Goal: Task Accomplishment & Management: Manage account settings

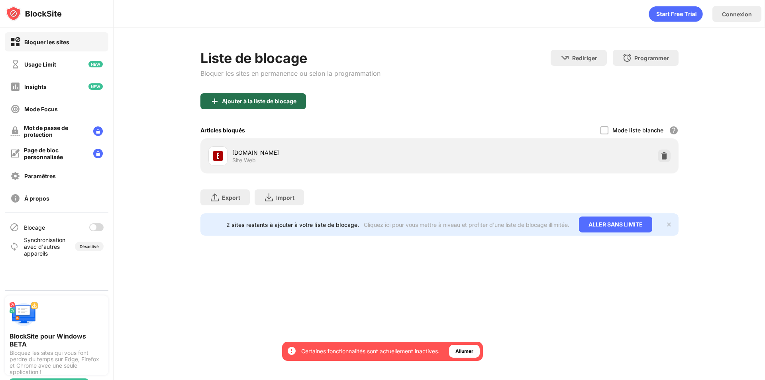
click at [268, 96] on div "Ajouter à la liste de blocage" at bounding box center [253, 101] width 106 height 16
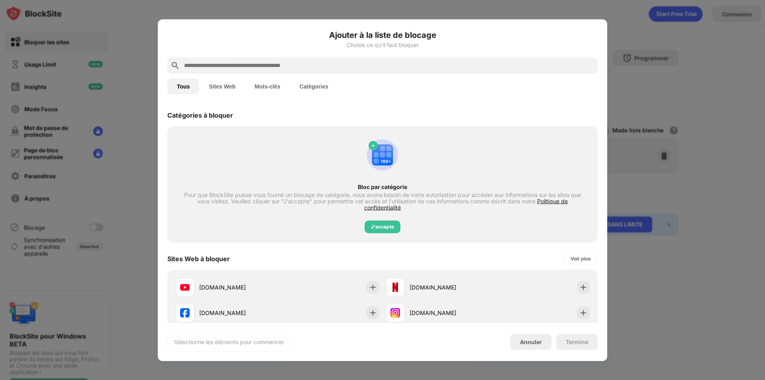
click at [274, 65] on input "text" at bounding box center [388, 66] width 411 height 10
click at [232, 83] on button "Sites Web" at bounding box center [222, 86] width 46 height 16
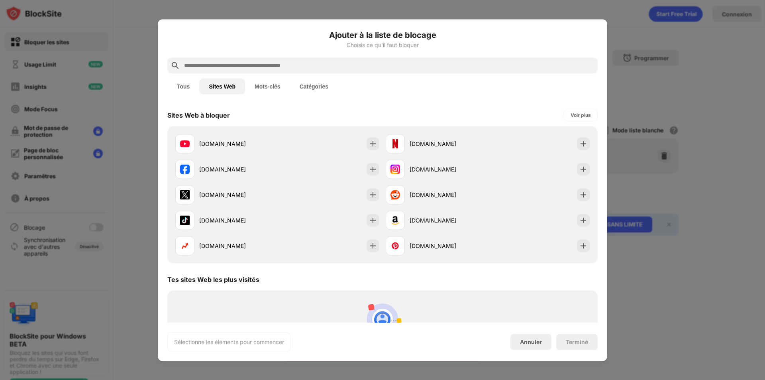
click at [237, 67] on input "text" at bounding box center [388, 66] width 411 height 10
click at [239, 222] on div "tiktok.com" at bounding box center [238, 220] width 78 height 8
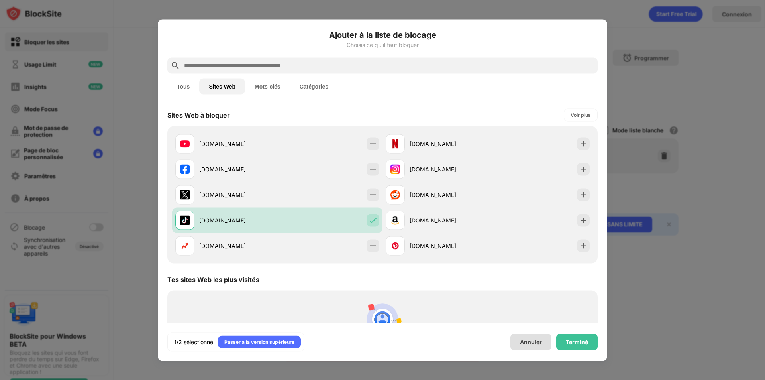
click at [584, 343] on div "Terminé" at bounding box center [577, 341] width 22 height 6
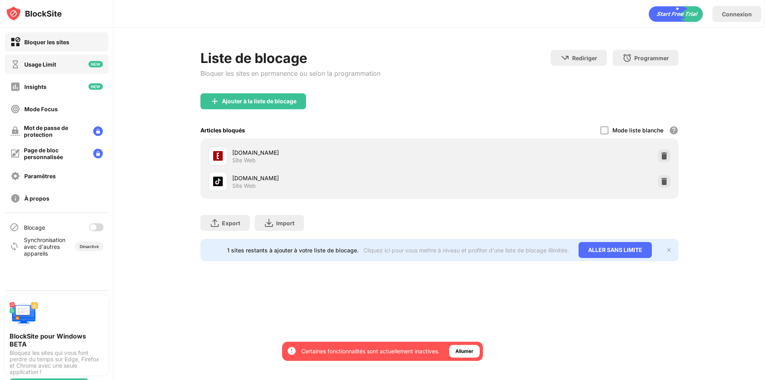
click at [71, 65] on div "Usage Limit" at bounding box center [57, 64] width 104 height 19
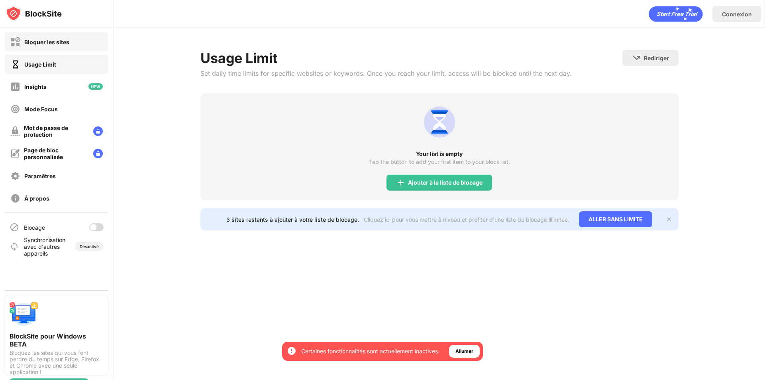
click at [74, 42] on div "Bloquer les sites" at bounding box center [57, 41] width 104 height 19
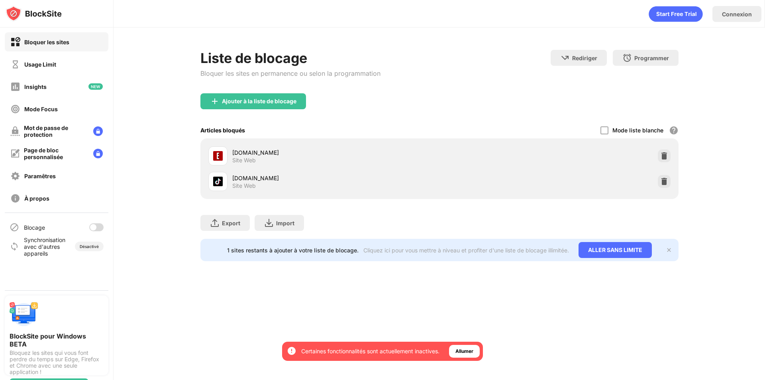
click at [666, 248] on img at bounding box center [669, 250] width 6 height 6
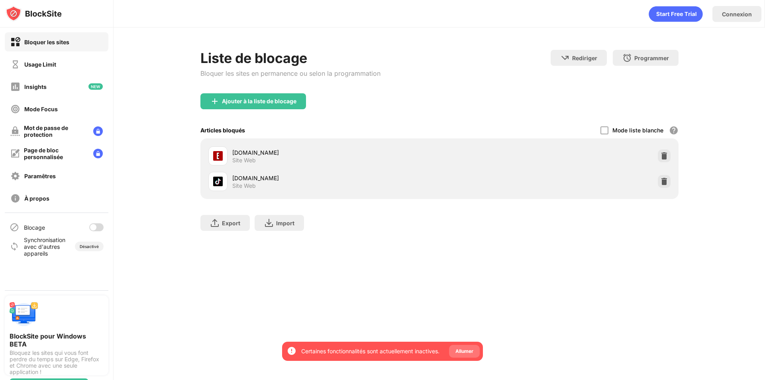
click at [461, 356] on div "Allumer" at bounding box center [464, 351] width 31 height 13
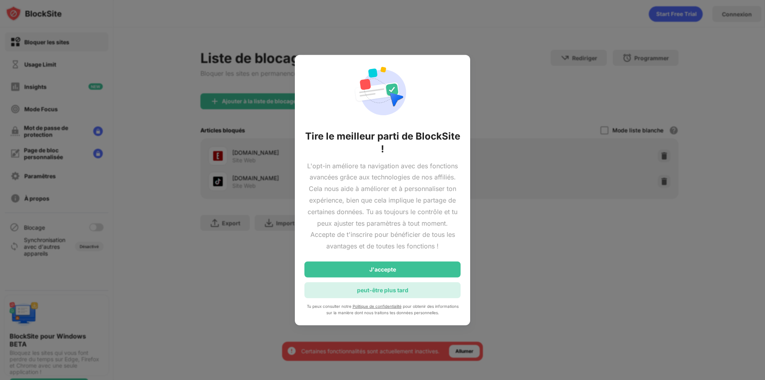
click at [384, 286] on div "peut-être plus tard" at bounding box center [382, 290] width 156 height 16
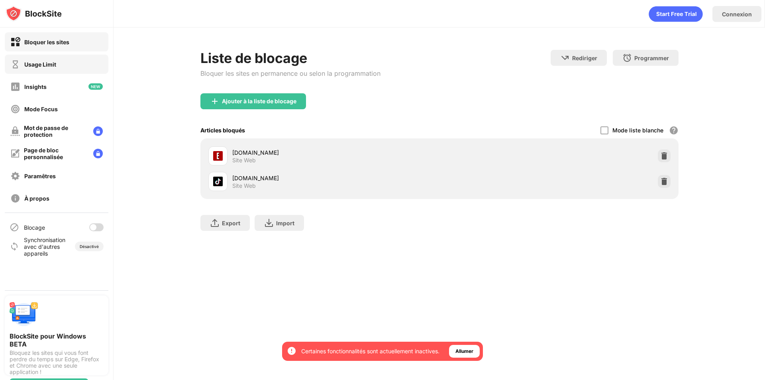
click at [41, 57] on div "Usage Limit" at bounding box center [57, 64] width 104 height 19
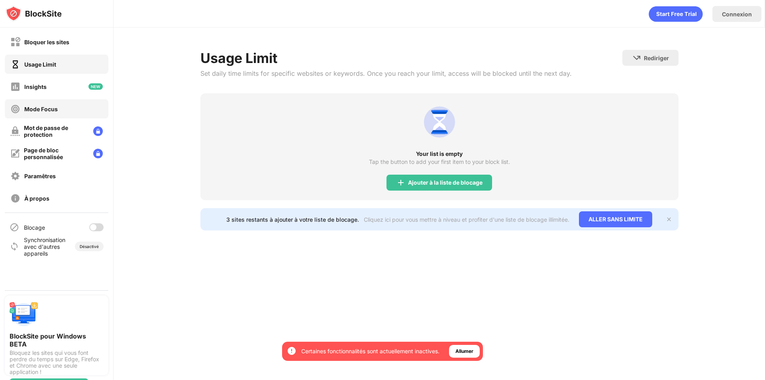
click at [56, 109] on div "Mode Focus" at bounding box center [40, 109] width 33 height 7
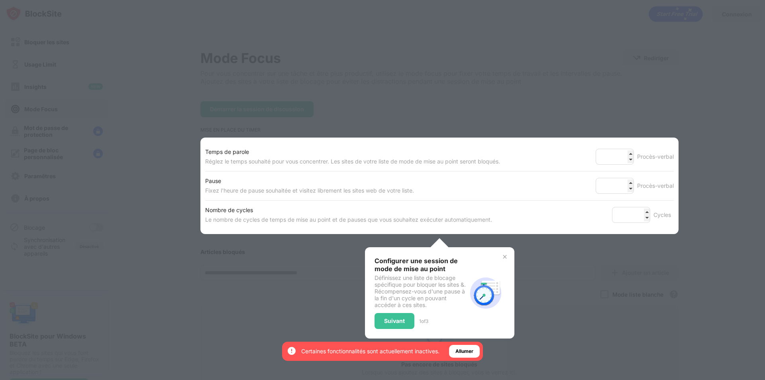
drag, startPoint x: 633, startPoint y: 126, endPoint x: 507, endPoint y: 122, distance: 126.0
click at [633, 126] on div at bounding box center [382, 190] width 765 height 380
click at [80, 139] on div at bounding box center [382, 190] width 765 height 380
click at [399, 324] on div "Suivant" at bounding box center [395, 321] width 40 height 16
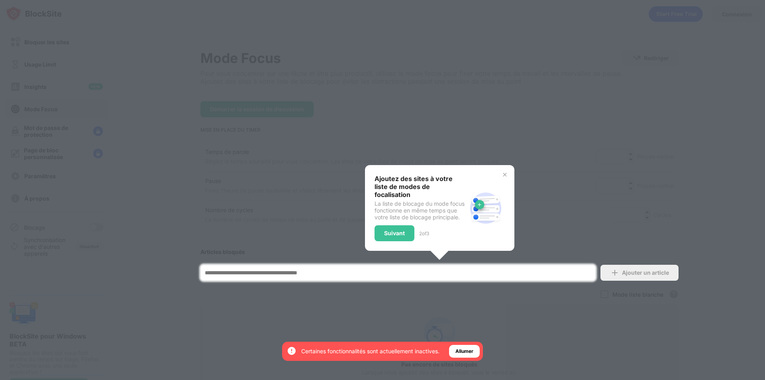
scroll to position [14, 0]
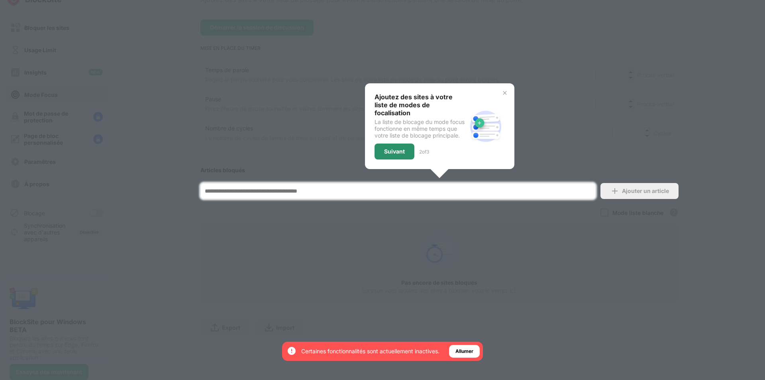
click at [380, 143] on div "Suivant" at bounding box center [395, 151] width 40 height 16
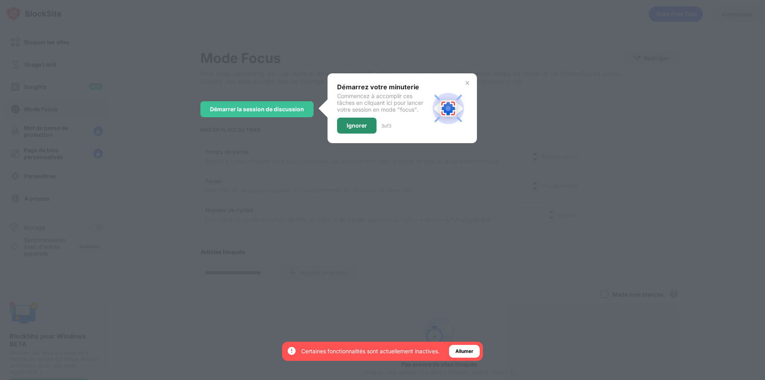
click at [348, 124] on div "Ignorer" at bounding box center [357, 125] width 20 height 6
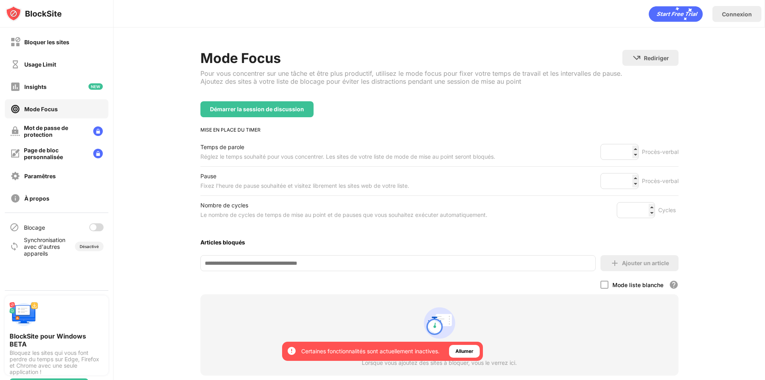
click at [97, 225] on div at bounding box center [96, 227] width 14 height 8
